Goal: Task Accomplishment & Management: Manage account settings

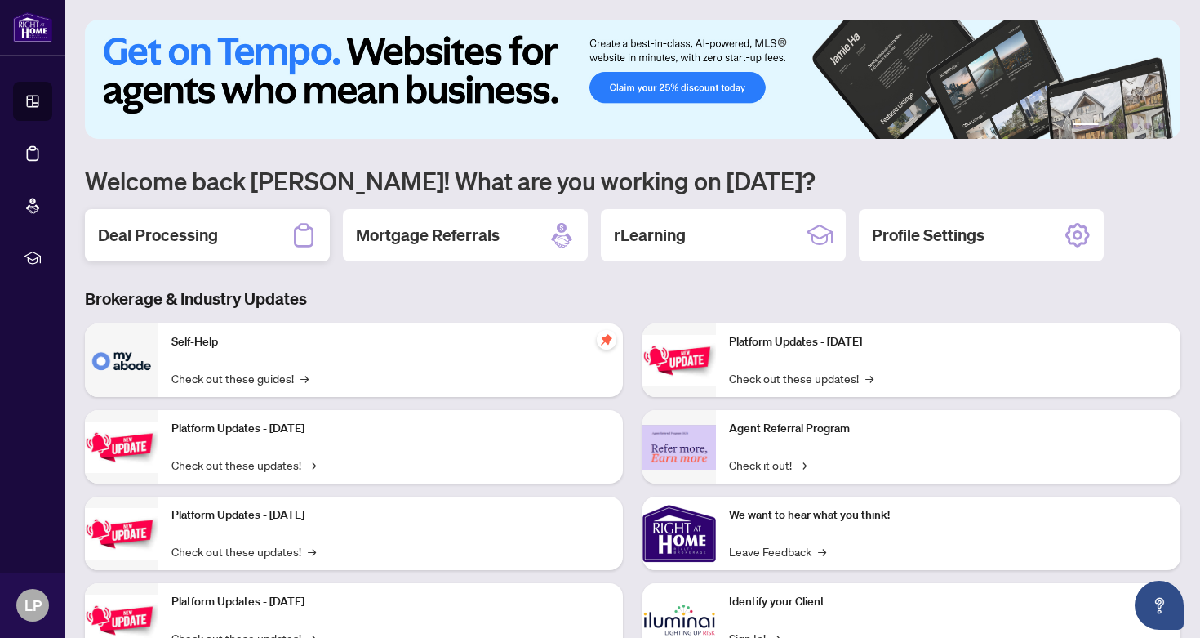
click at [210, 240] on h2 "Deal Processing" at bounding box center [158, 235] width 120 height 23
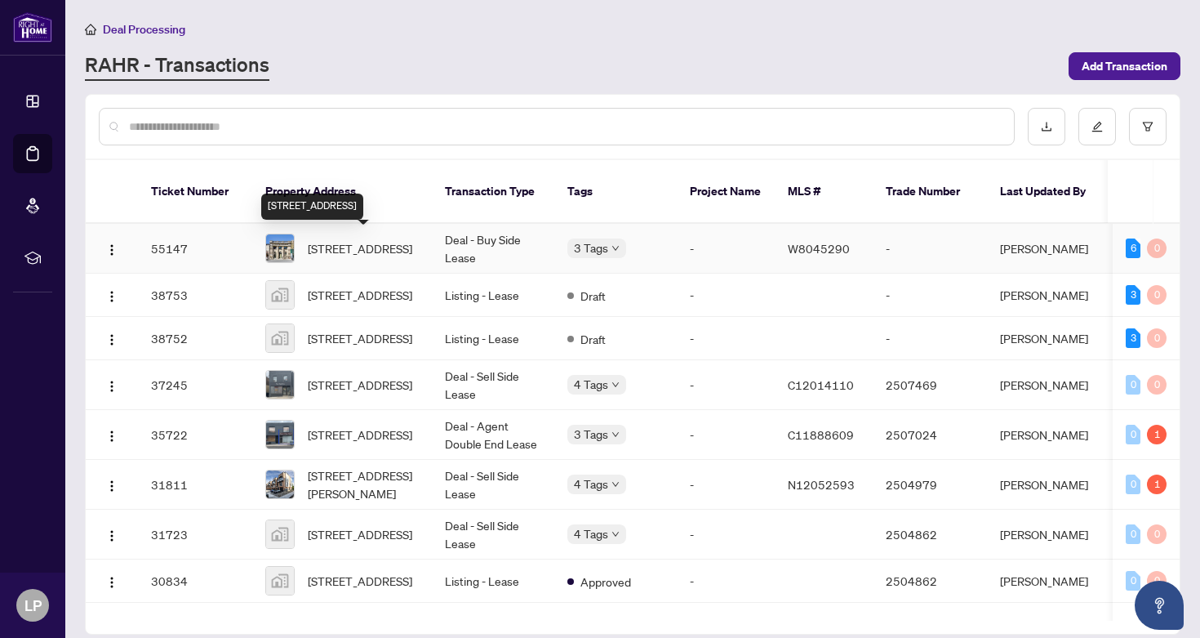
click at [363, 247] on span "[STREET_ADDRESS]" at bounding box center [360, 248] width 105 height 18
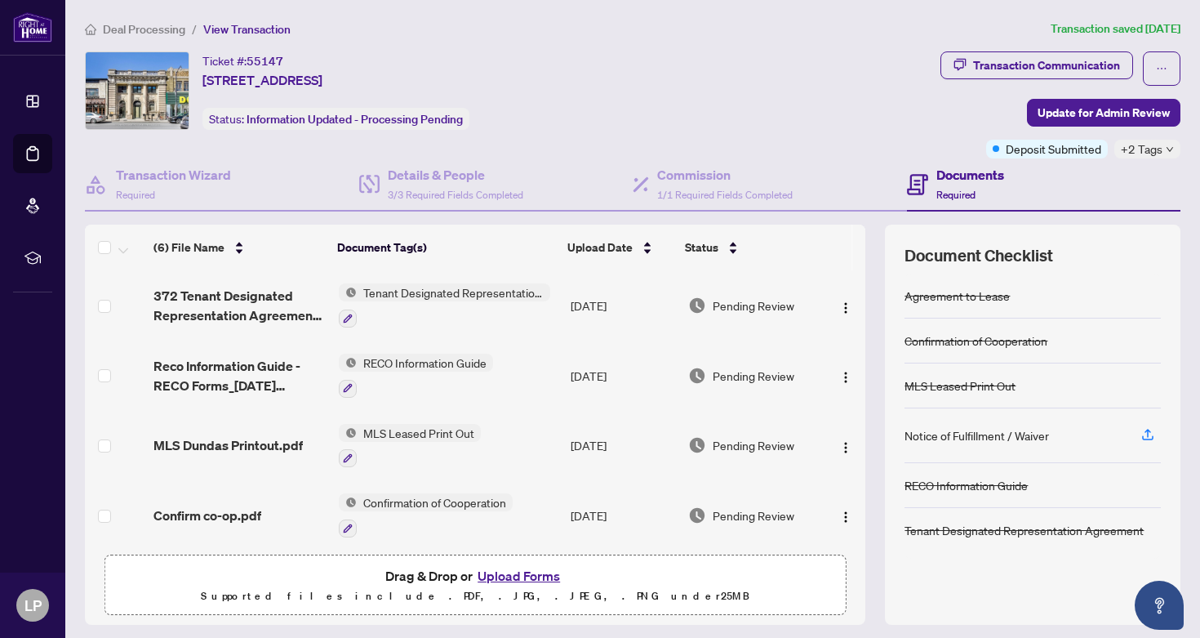
click at [1156, 146] on span "+2 Tags" at bounding box center [1142, 149] width 42 height 19
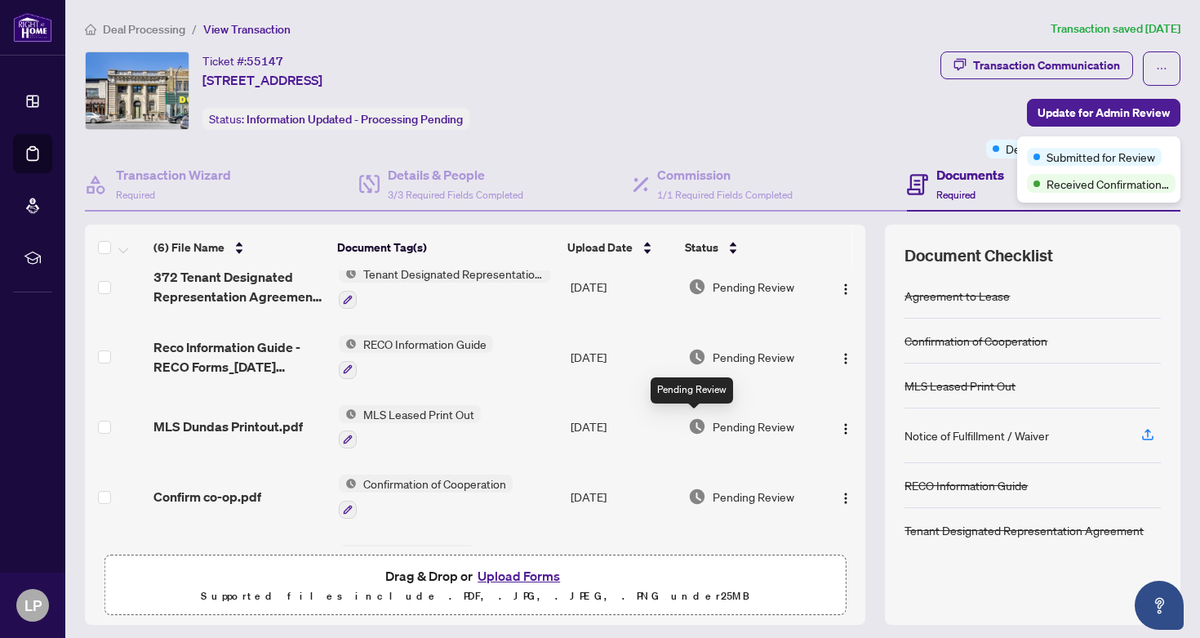
scroll to position [143, 0]
